Goal: Information Seeking & Learning: Stay updated

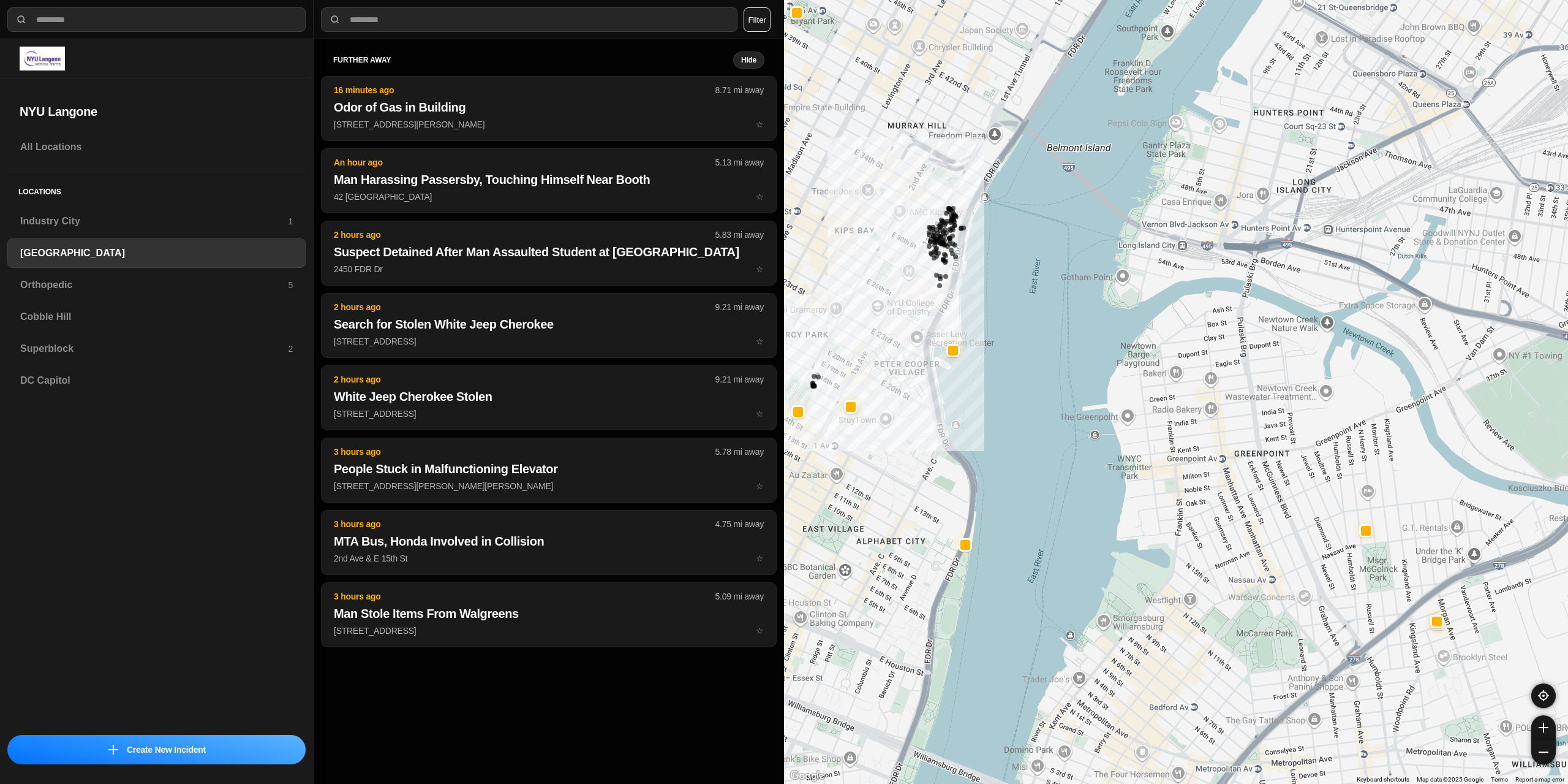
select select "*"
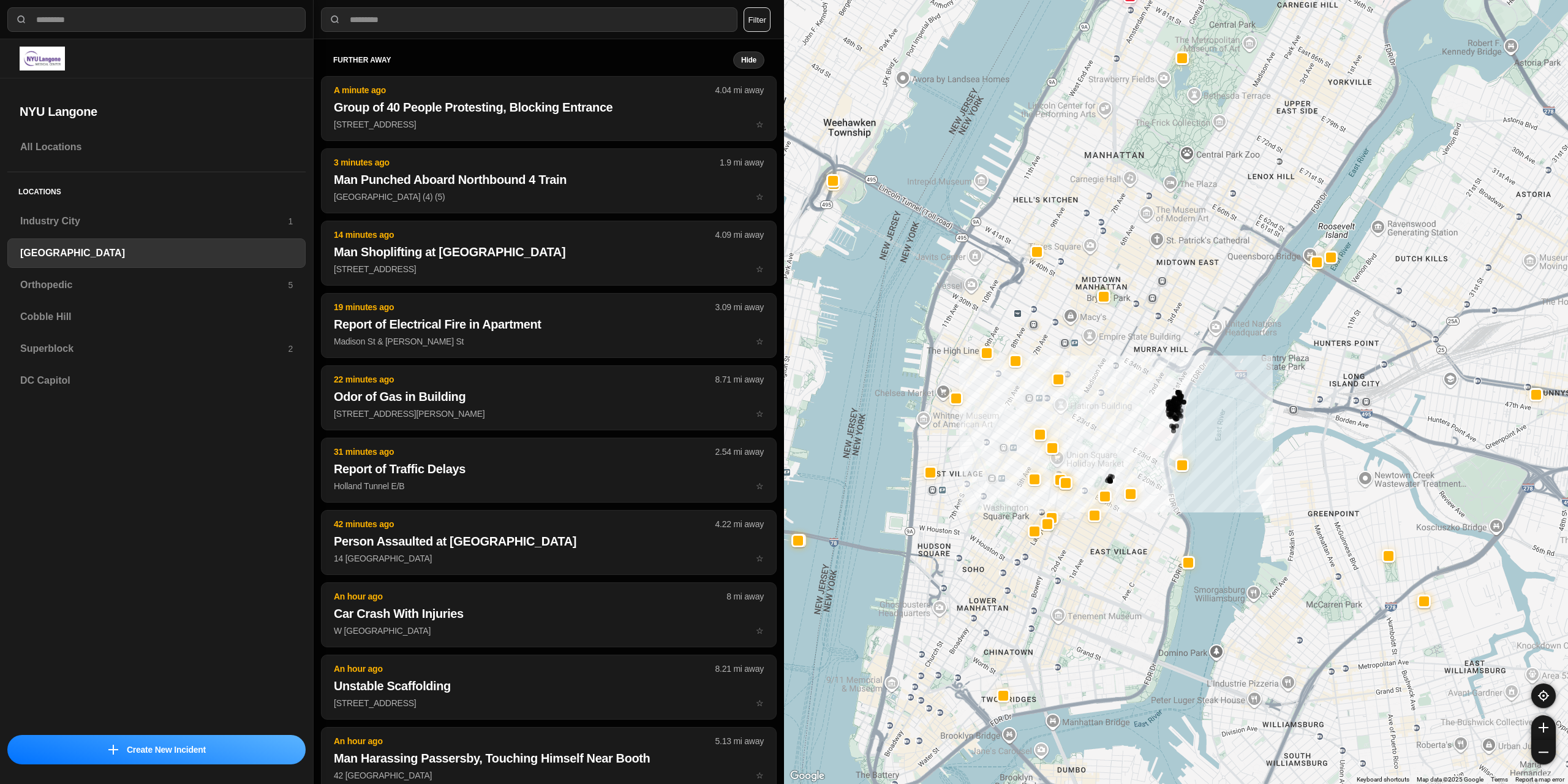
drag, startPoint x: 950, startPoint y: 533, endPoint x: 1095, endPoint y: 521, distance: 145.5
click at [1137, 549] on div "421 people" at bounding box center [1175, 392] width 784 height 784
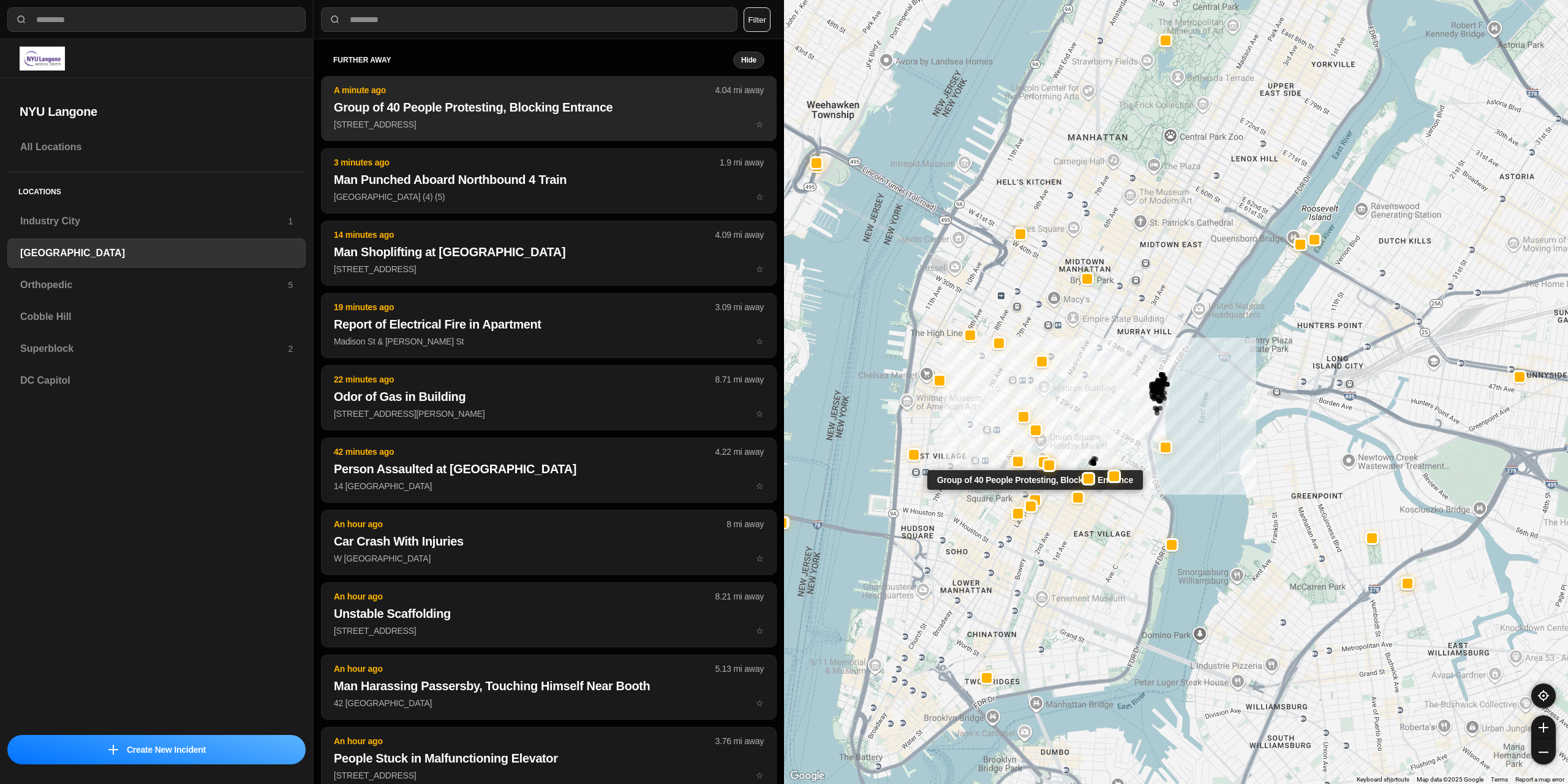
click at [460, 121] on p "[STREET_ADDRESS] ☆" at bounding box center [548, 124] width 430 height 12
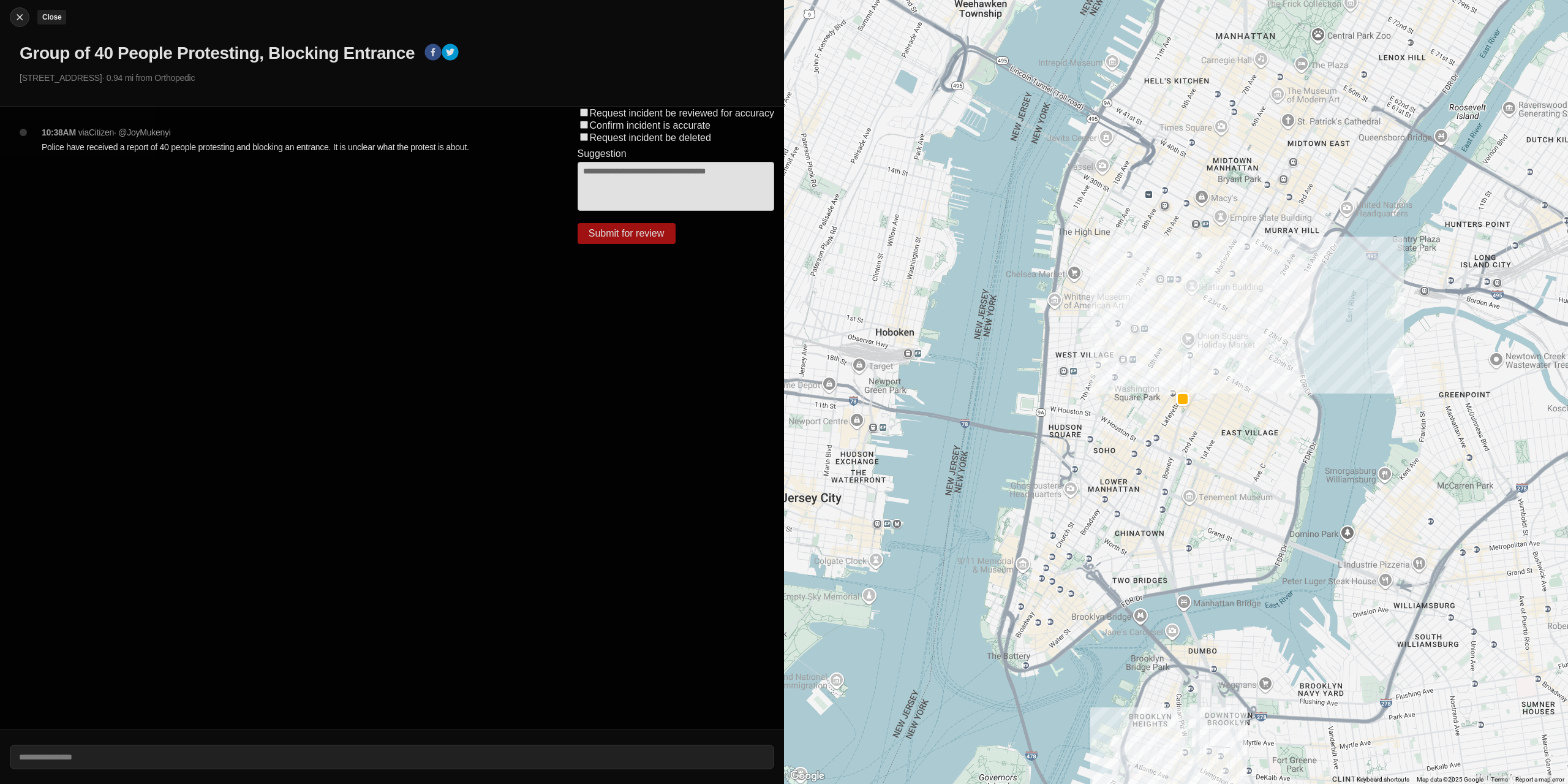
click at [21, 15] on img at bounding box center [19, 17] width 12 height 12
select select "*"
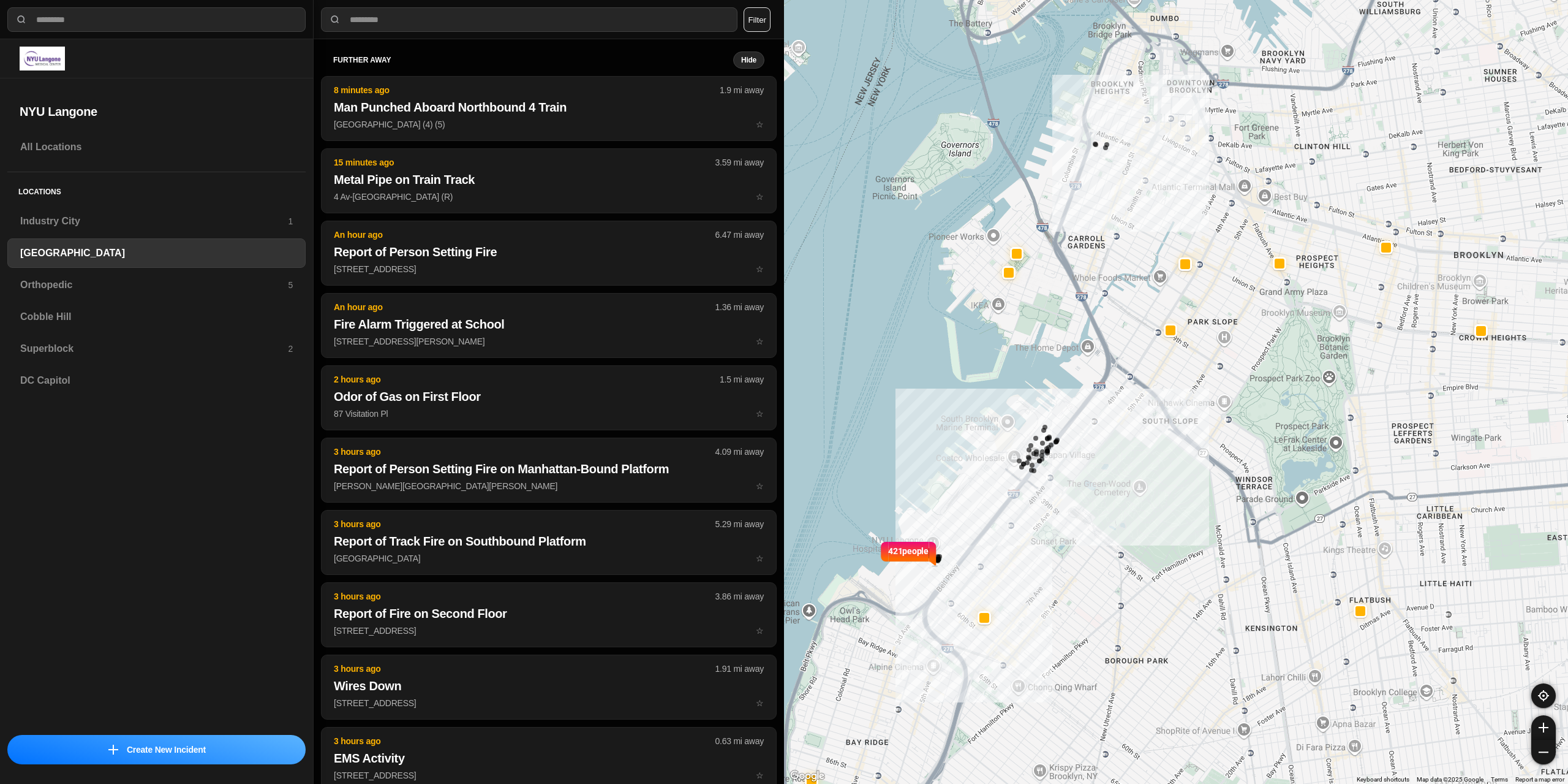
drag, startPoint x: 1178, startPoint y: 303, endPoint x: 1090, endPoint y: 538, distance: 250.9
click at [1090, 538] on div "421 people" at bounding box center [1175, 392] width 784 height 784
click at [133, 345] on h3 "Superblock" at bounding box center [154, 348] width 268 height 15
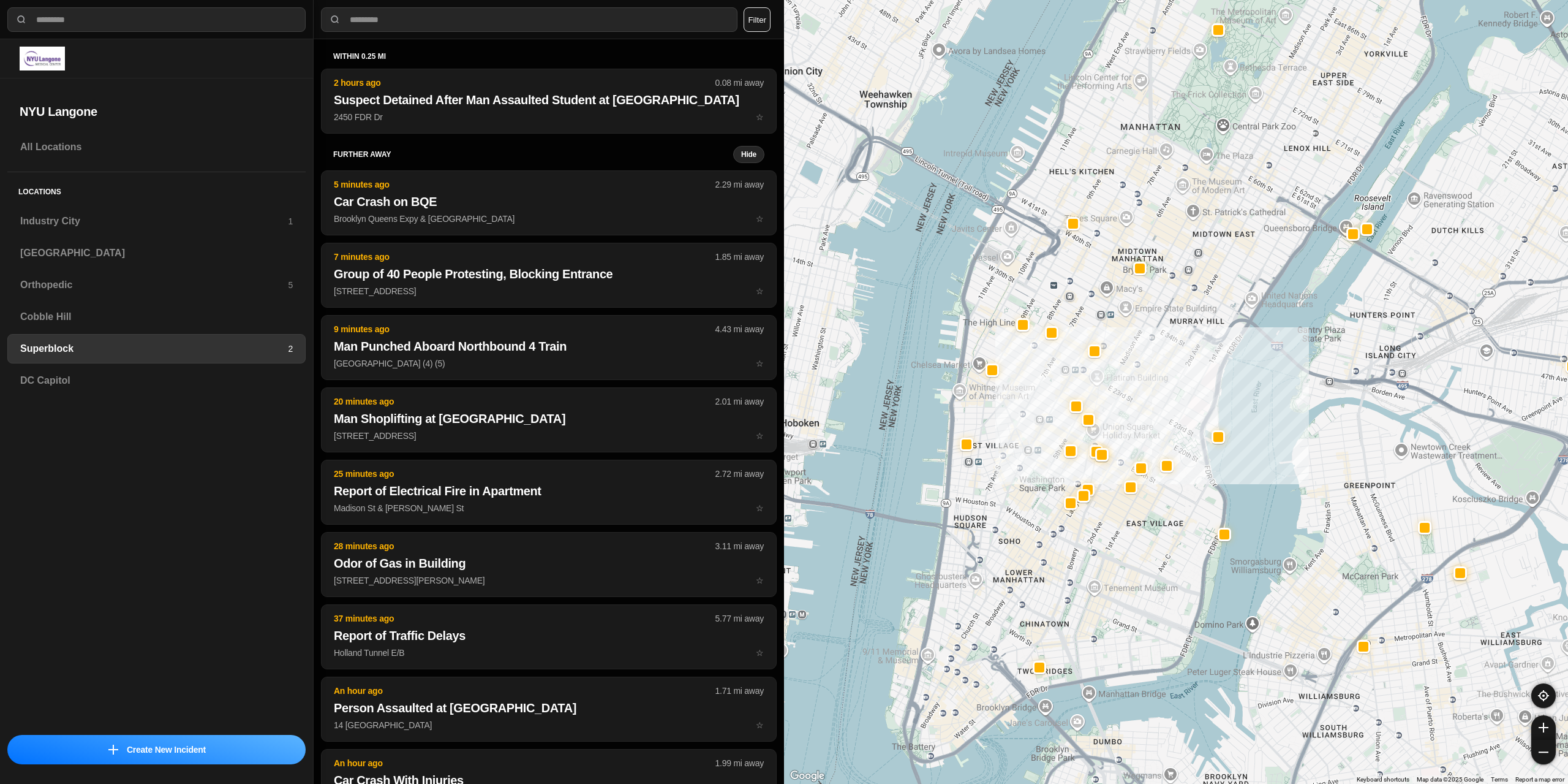
drag, startPoint x: 1167, startPoint y: 682, endPoint x: 1286, endPoint y: 608, distance: 140.1
click at [1284, 613] on div at bounding box center [1175, 392] width 784 height 784
